Goal: Task Accomplishment & Management: Use online tool/utility

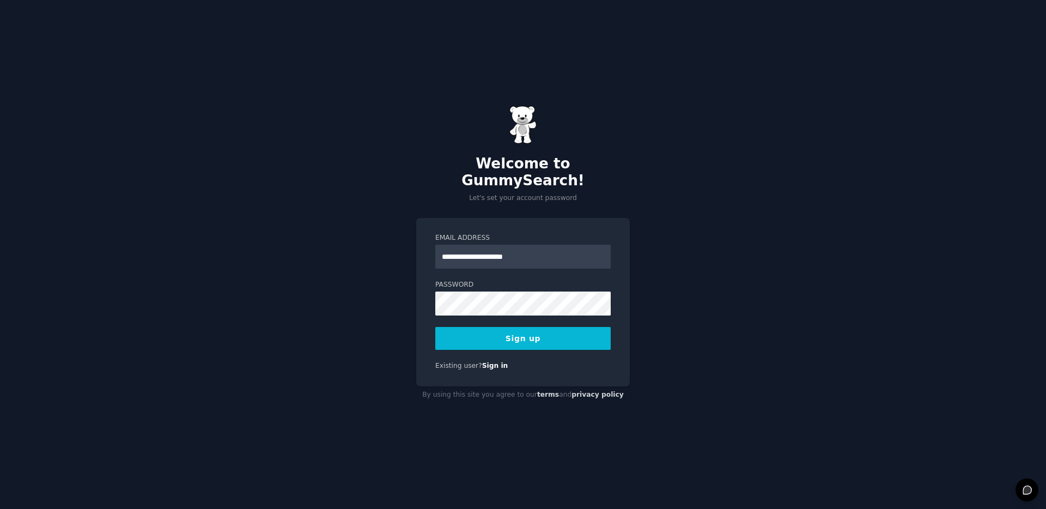
type input "**********"
click at [565, 338] on button "Sign up" at bounding box center [522, 338] width 175 height 23
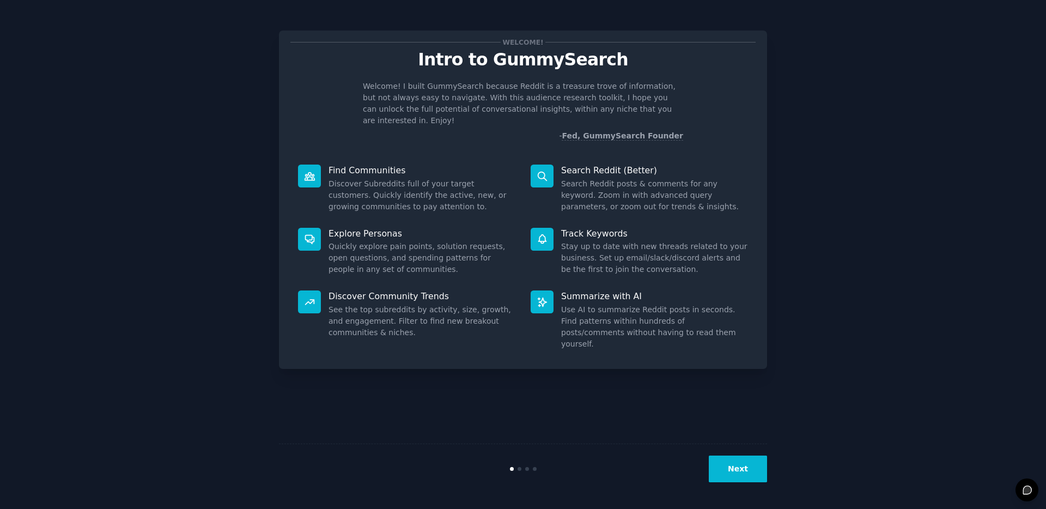
click at [732, 465] on button "Next" at bounding box center [738, 468] width 58 height 27
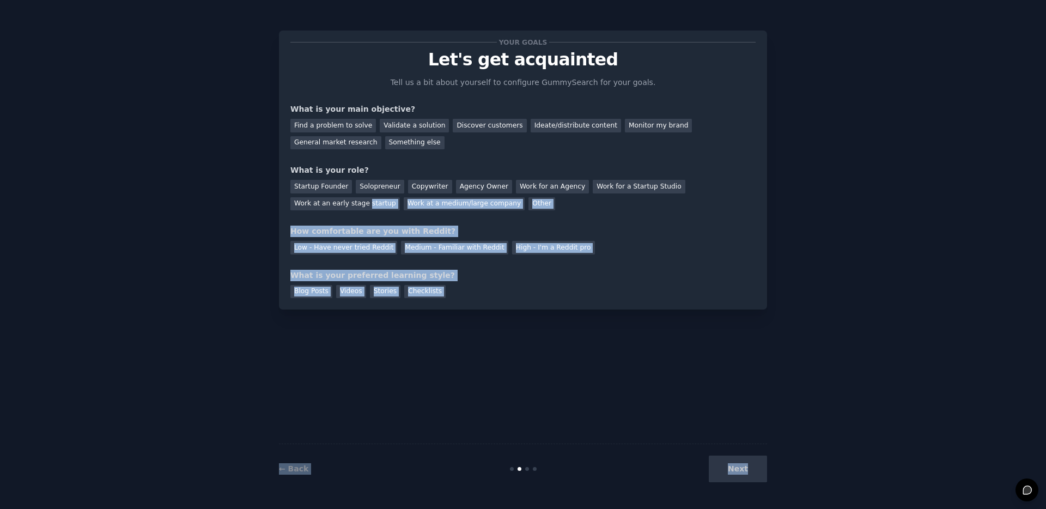
drag, startPoint x: 732, startPoint y: 465, endPoint x: 367, endPoint y: 166, distance: 471.4
click at [375, 198] on div "Your goals Let's get acquainted Tell us a bit about yourself to configure Gummy…" at bounding box center [523, 254] width 488 height 478
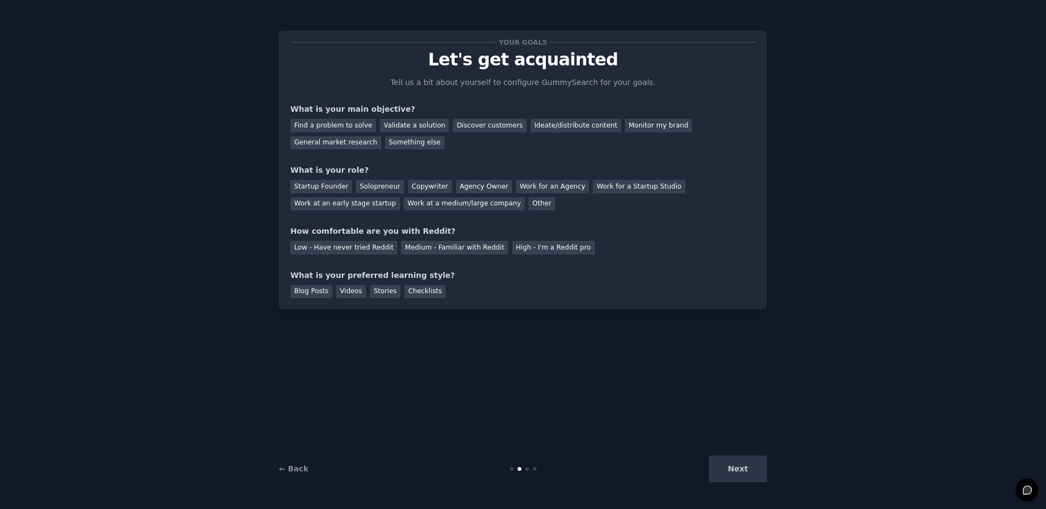
click at [505, 143] on div "Find a problem to solve Validate a solution Discover customers Ideate/distribut…" at bounding box center [522, 132] width 465 height 34
click at [409, 143] on div "Something else" at bounding box center [414, 143] width 59 height 14
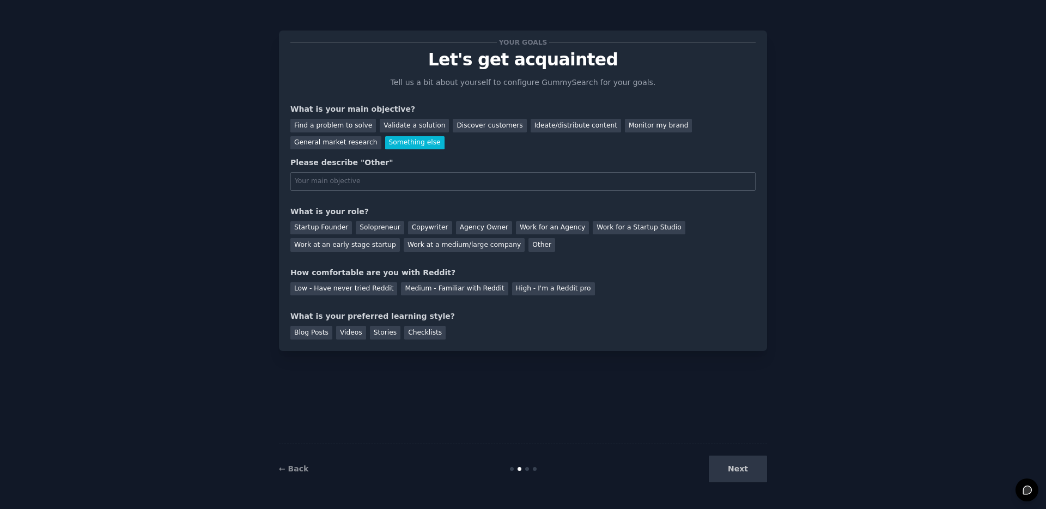
click at [728, 460] on div "Next" at bounding box center [685, 468] width 163 height 27
click at [733, 464] on div "Next" at bounding box center [685, 468] width 163 height 27
click at [734, 470] on div "Next" at bounding box center [685, 468] width 163 height 27
click at [407, 142] on div "Something else" at bounding box center [414, 143] width 59 height 14
click at [486, 290] on div "Medium - Familiar with Reddit" at bounding box center [454, 289] width 107 height 14
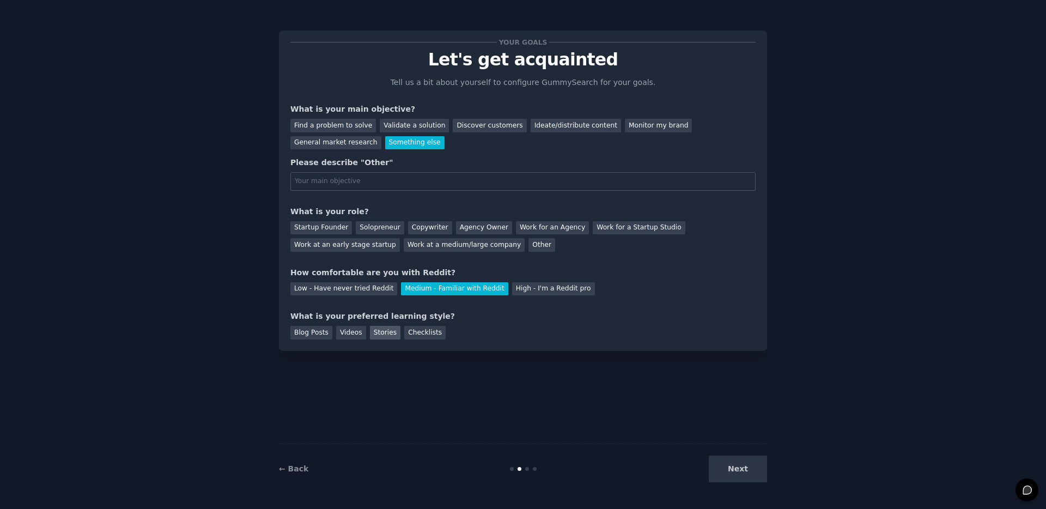
click at [382, 336] on div "Stories" at bounding box center [385, 333] width 31 height 14
click at [313, 332] on div "Blog Posts" at bounding box center [311, 333] width 42 height 14
click at [528, 246] on div "Other" at bounding box center [541, 245] width 27 height 14
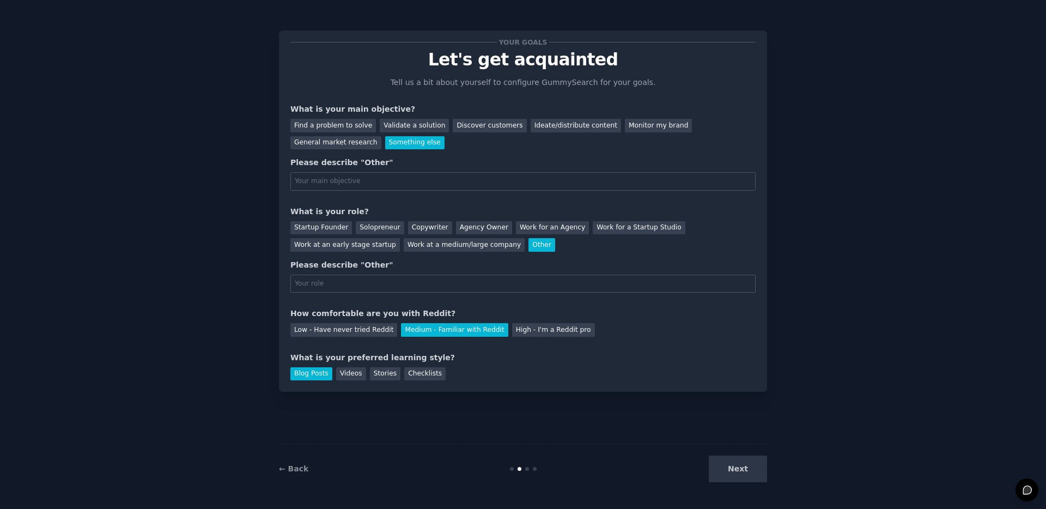
click at [735, 467] on div "Next" at bounding box center [685, 468] width 163 height 27
click at [407, 192] on div "Your goals Let's get acquainted Tell us a bit about yourself to configure Gummy…" at bounding box center [522, 211] width 465 height 338
click at [405, 184] on input "text" at bounding box center [522, 181] width 465 height 19
drag, startPoint x: 349, startPoint y: 124, endPoint x: 398, endPoint y: 123, distance: 49.6
click at [398, 123] on div "Find a problem to solve Validate a solution Discover customers Ideate/distribut…" at bounding box center [522, 132] width 465 height 34
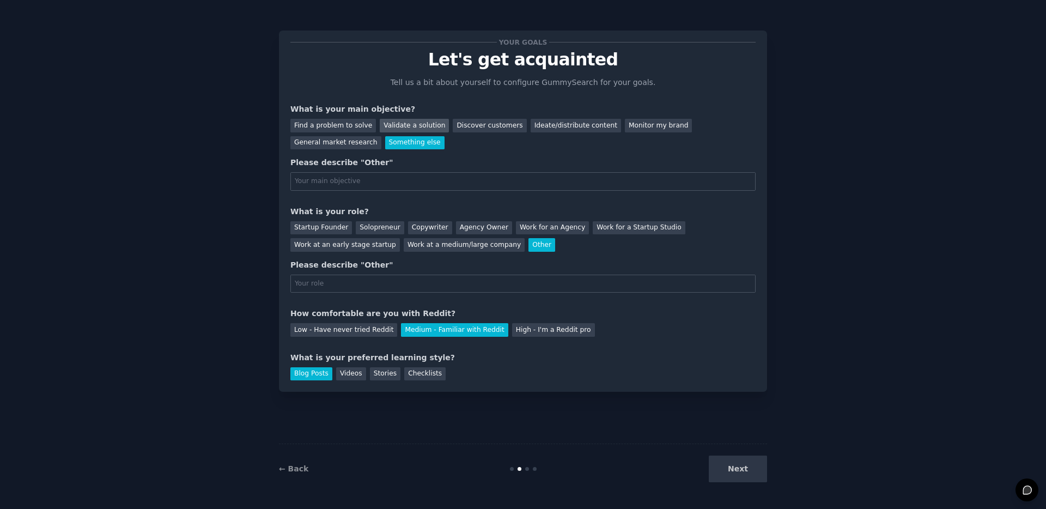
click at [399, 123] on div "Validate a solution" at bounding box center [414, 126] width 69 height 14
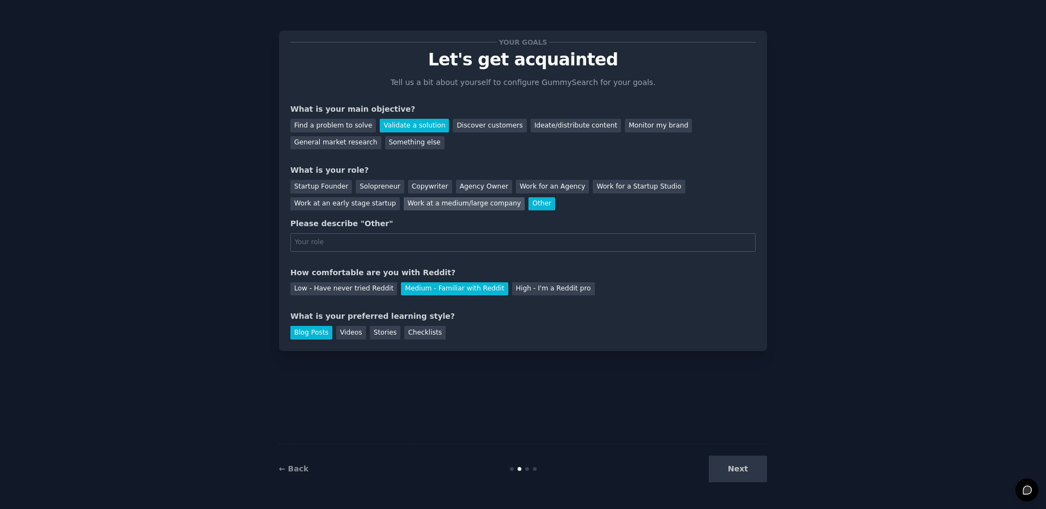
click at [456, 205] on div "Work at a medium/large company" at bounding box center [464, 204] width 121 height 14
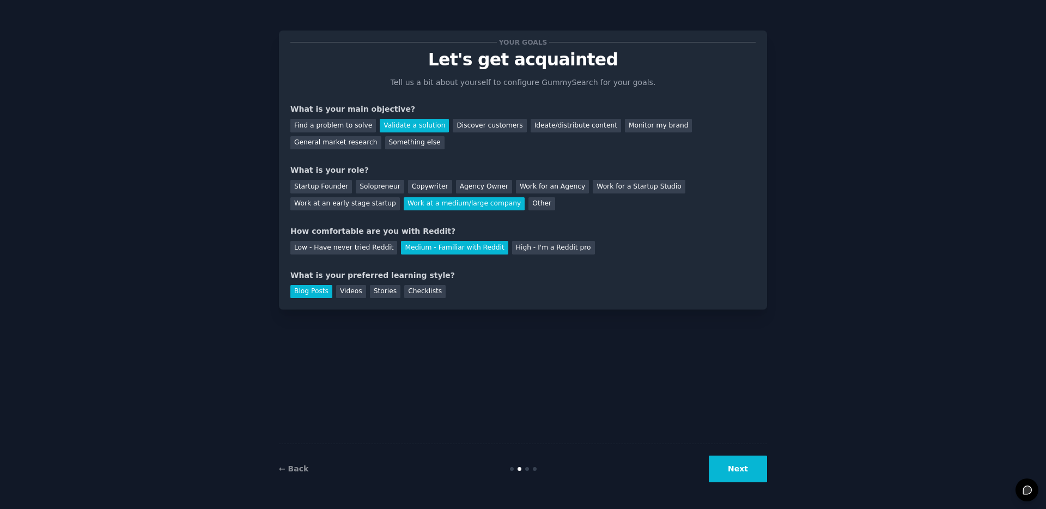
click at [729, 466] on button "Next" at bounding box center [738, 468] width 58 height 27
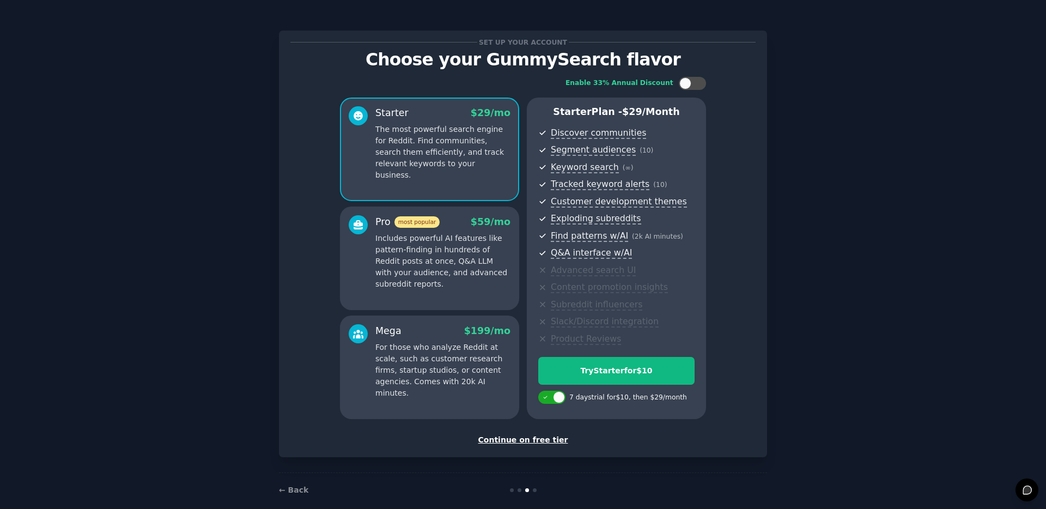
click at [497, 443] on div "Continue on free tier" at bounding box center [522, 439] width 465 height 11
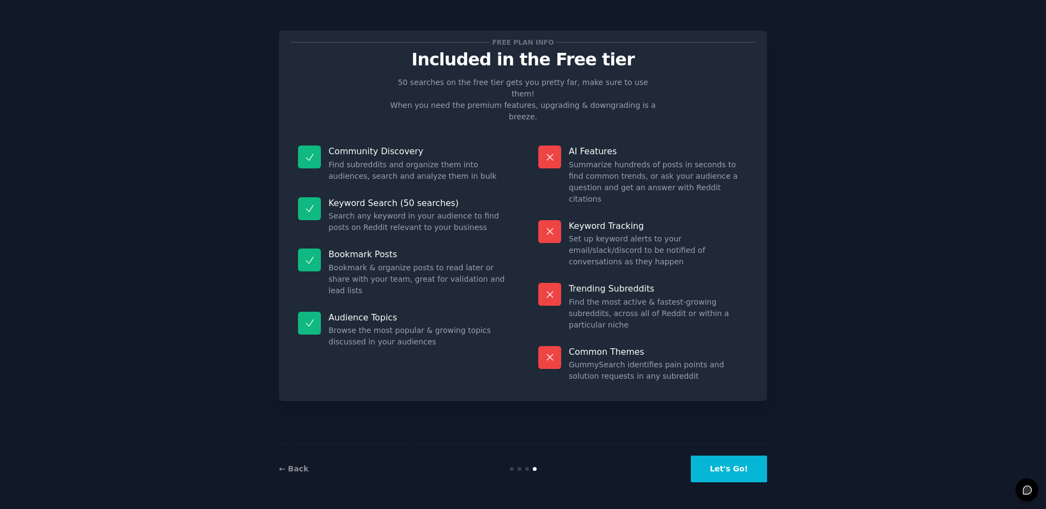
click at [703, 470] on button "Let's Go!" at bounding box center [729, 468] width 76 height 27
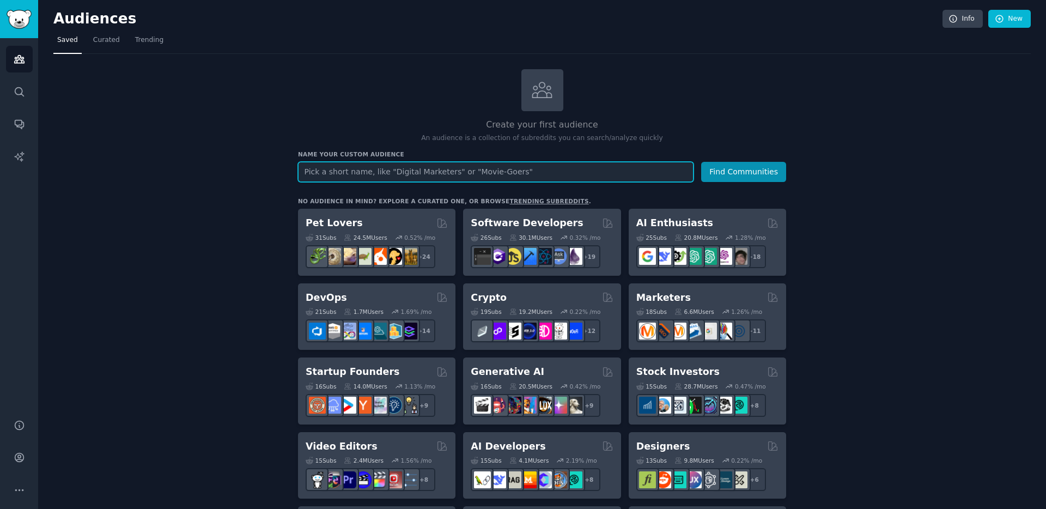
scroll to position [7, 0]
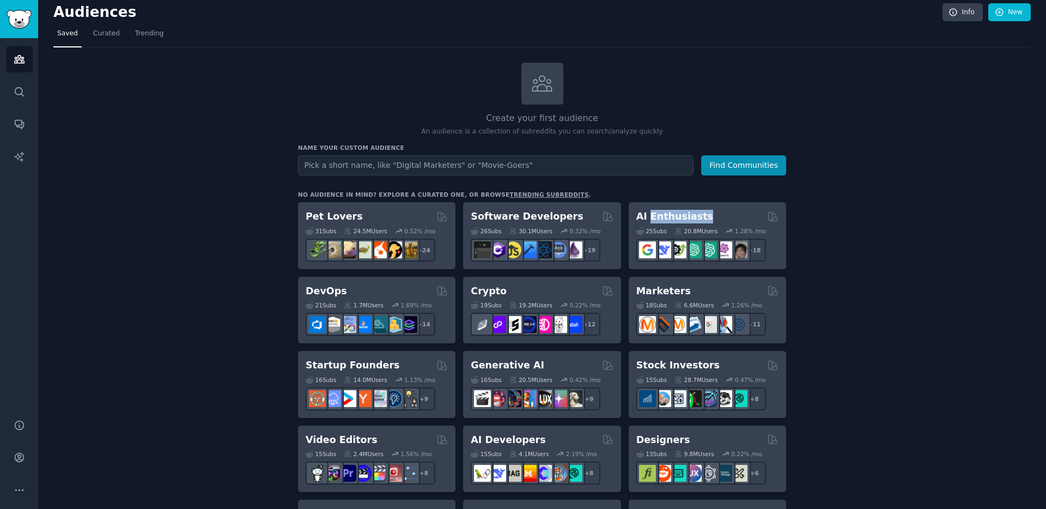
click at [660, 212] on h2 "AI Enthusiasts" at bounding box center [674, 217] width 77 height 14
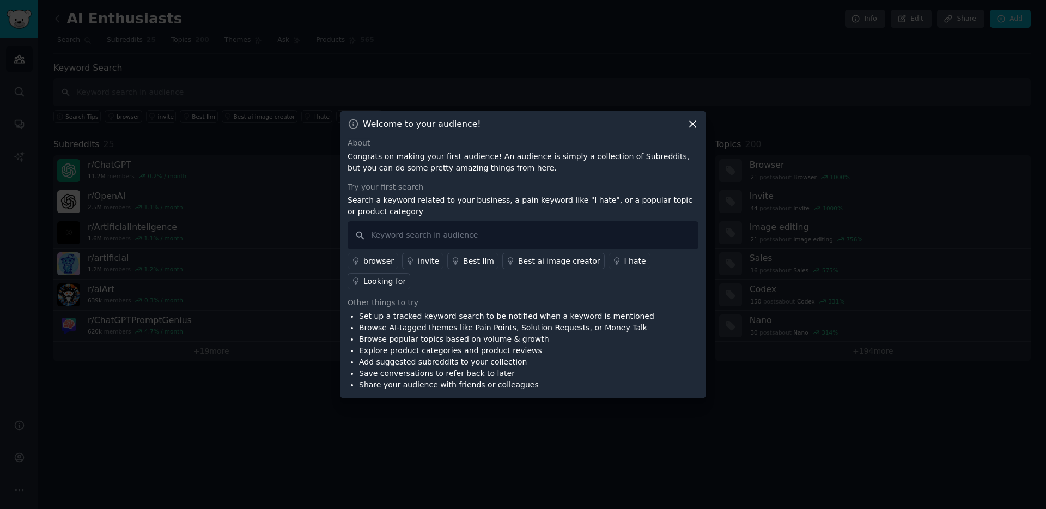
click at [688, 125] on icon at bounding box center [692, 123] width 11 height 11
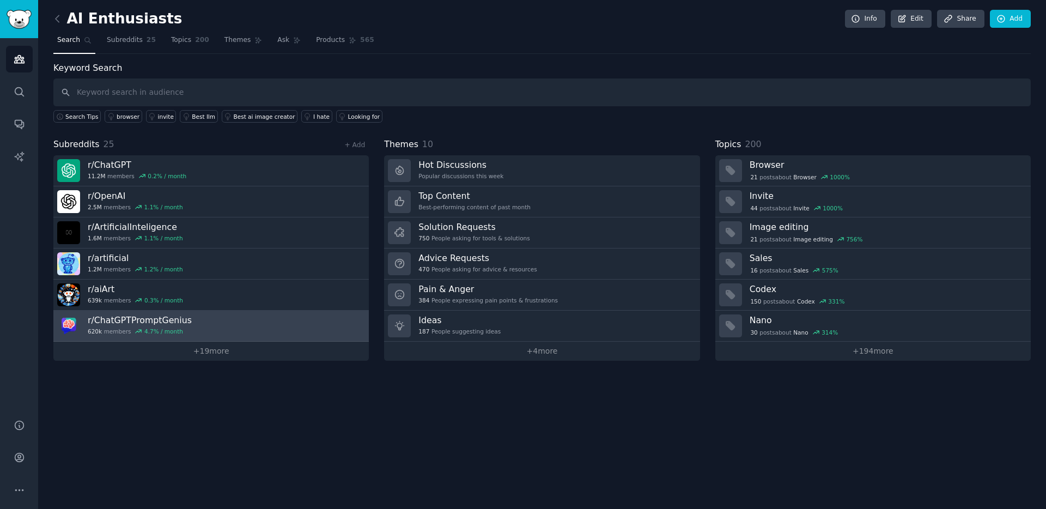
click at [150, 319] on h3 "r/ ChatGPTPromptGenius" at bounding box center [140, 319] width 104 height 11
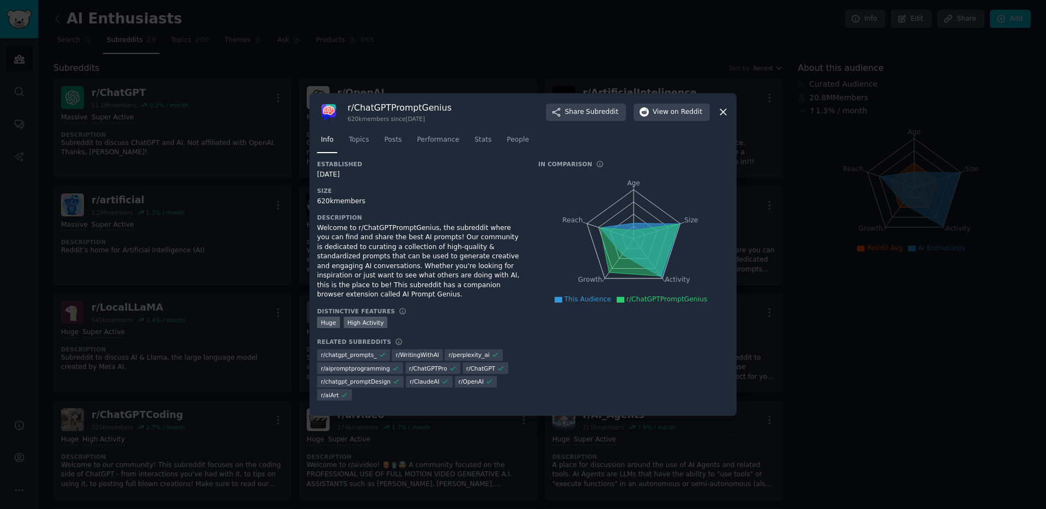
click at [724, 111] on icon at bounding box center [723, 112] width 6 height 6
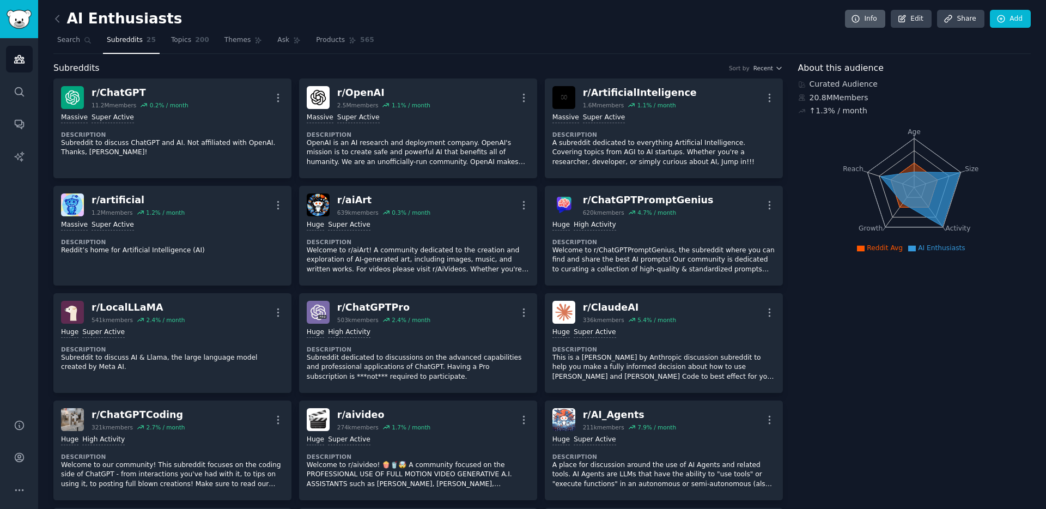
drag, startPoint x: 700, startPoint y: 202, endPoint x: 875, endPoint y: 22, distance: 250.0
click at [63, 20] on link at bounding box center [60, 18] width 14 height 17
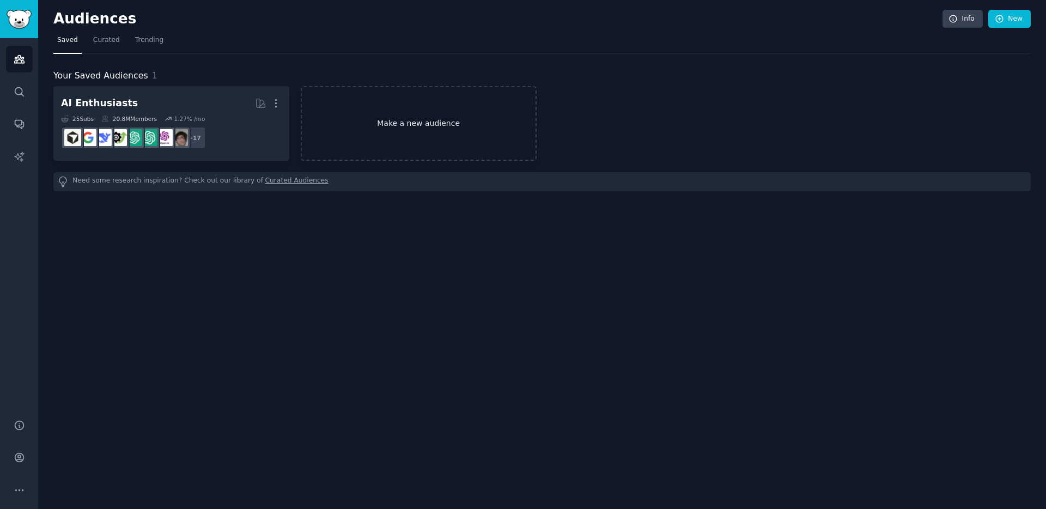
click at [405, 118] on link "Make a new audience" at bounding box center [419, 123] width 236 height 75
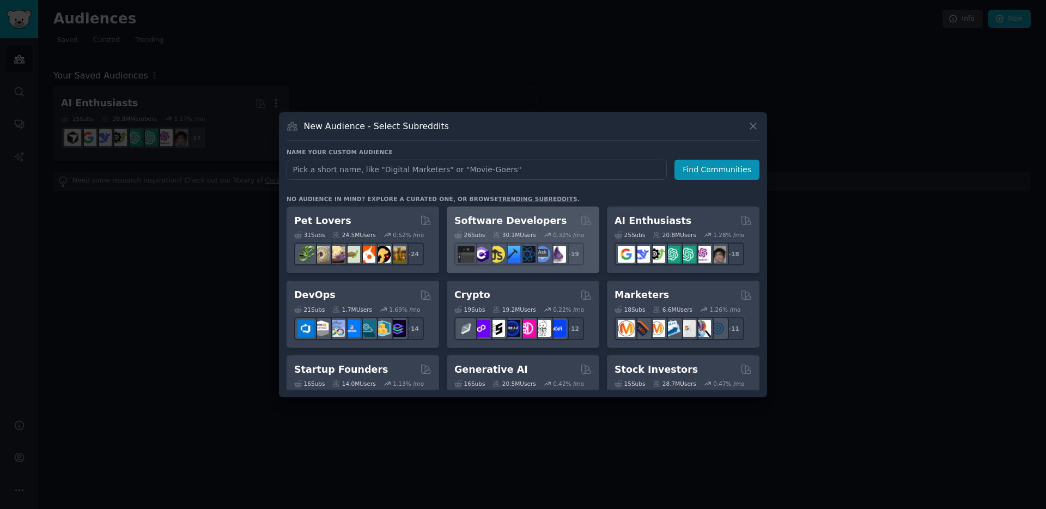
click at [504, 216] on h2 "Software Developers" at bounding box center [510, 221] width 112 height 14
